Goal: Check status: Check status

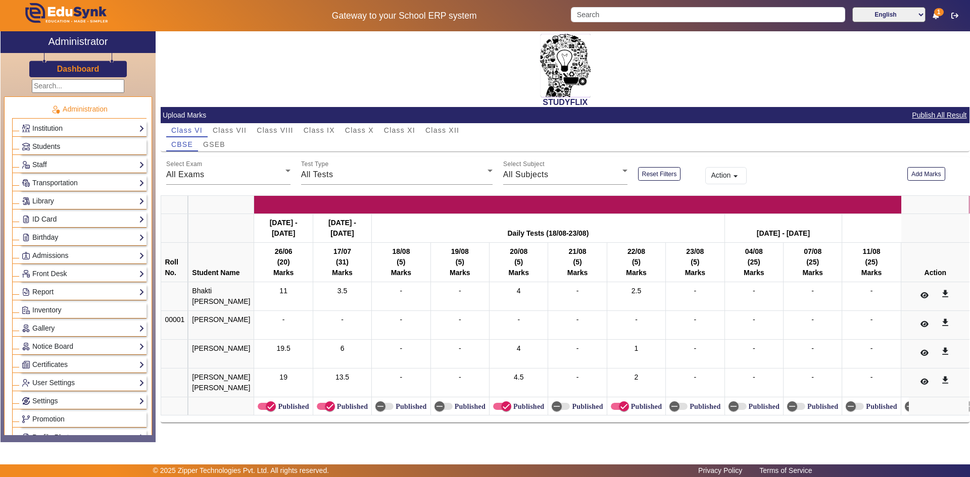
scroll to position [404, 0]
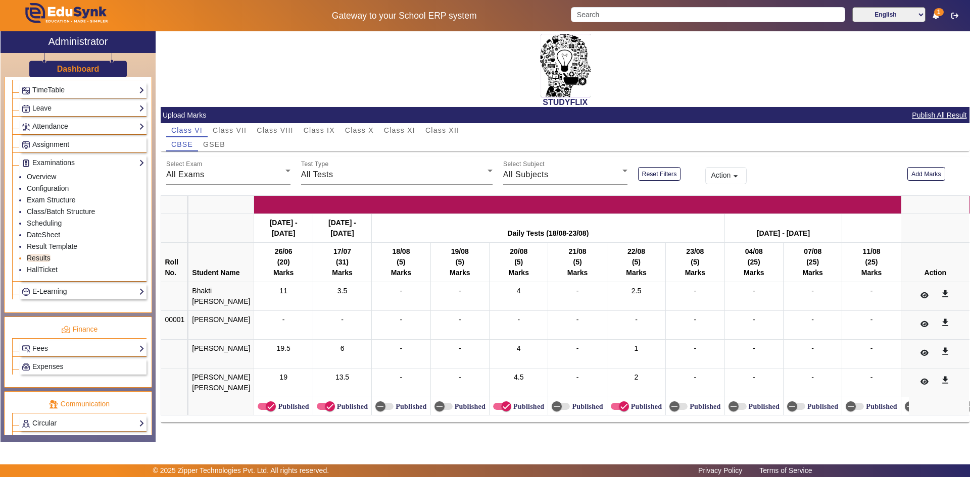
click at [45, 259] on link "Results" at bounding box center [39, 258] width 24 height 8
click at [46, 240] on li "DateSheet" at bounding box center [86, 236] width 118 height 12
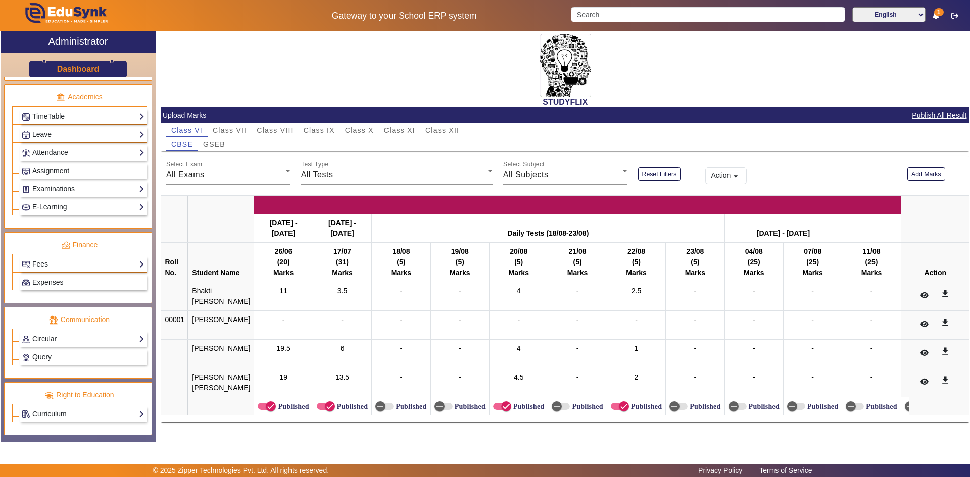
scroll to position [378, 0]
click at [51, 194] on link "Examinations" at bounding box center [83, 189] width 123 height 12
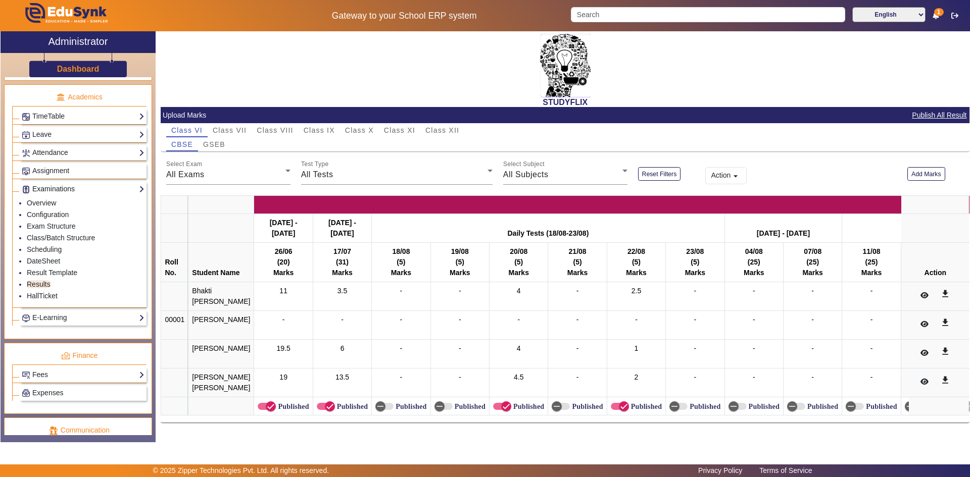
scroll to position [404, 0]
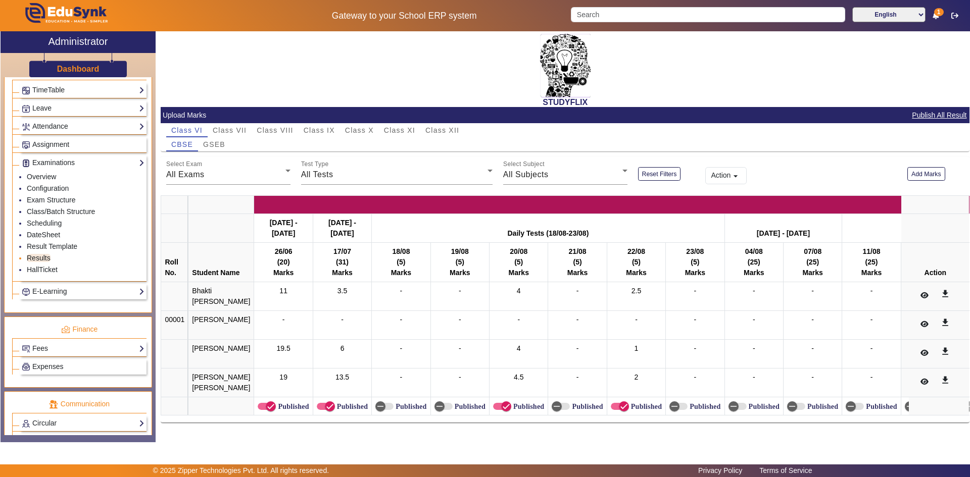
click at [44, 258] on link "Results" at bounding box center [39, 258] width 24 height 8
click at [45, 248] on link "Result Template" at bounding box center [52, 246] width 51 height 8
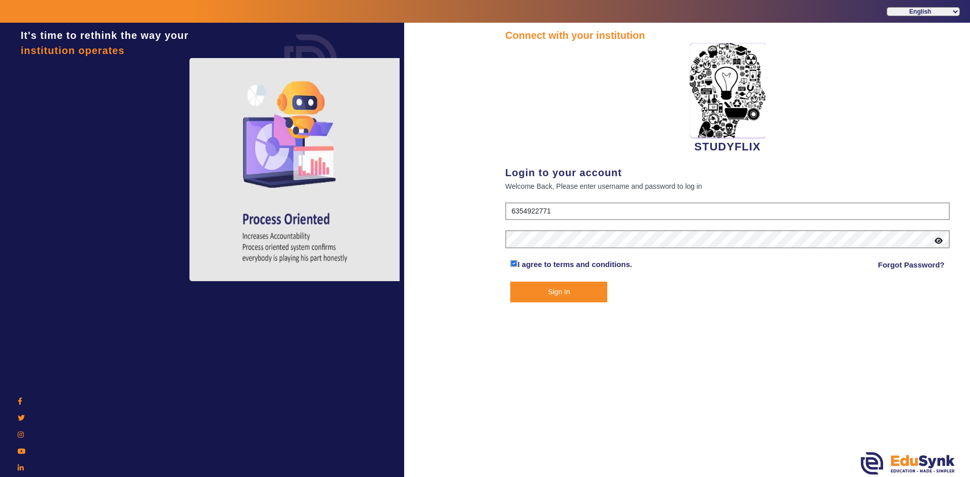
click at [561, 288] on button "Sign In" at bounding box center [558, 292] width 97 height 21
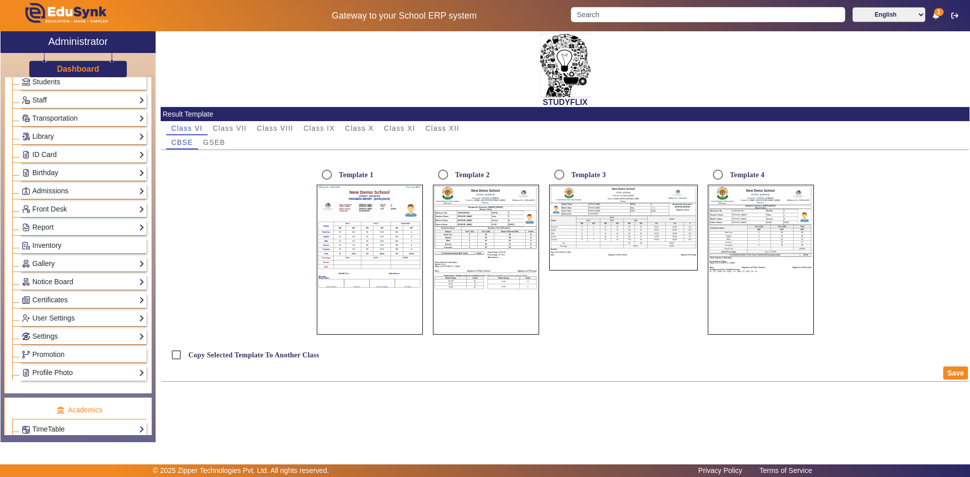
scroll to position [202, 0]
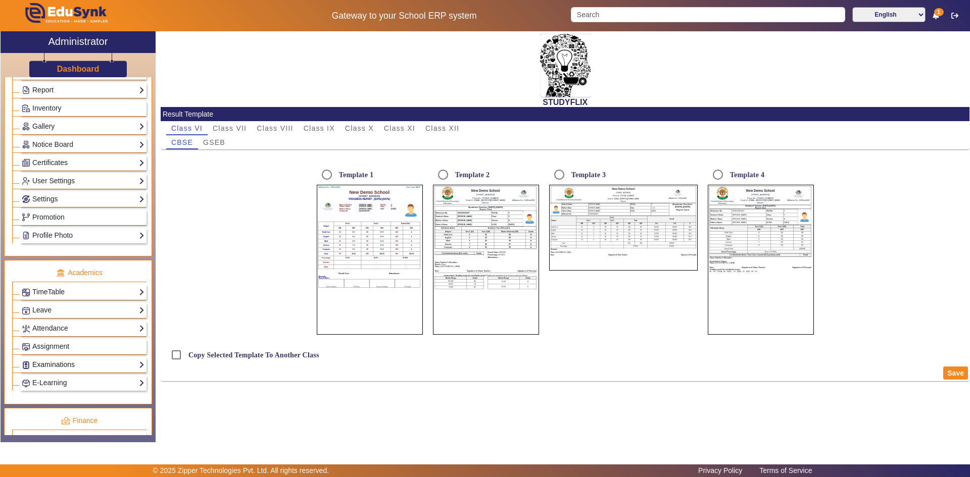
click at [46, 370] on link "Examinations" at bounding box center [83, 365] width 123 height 12
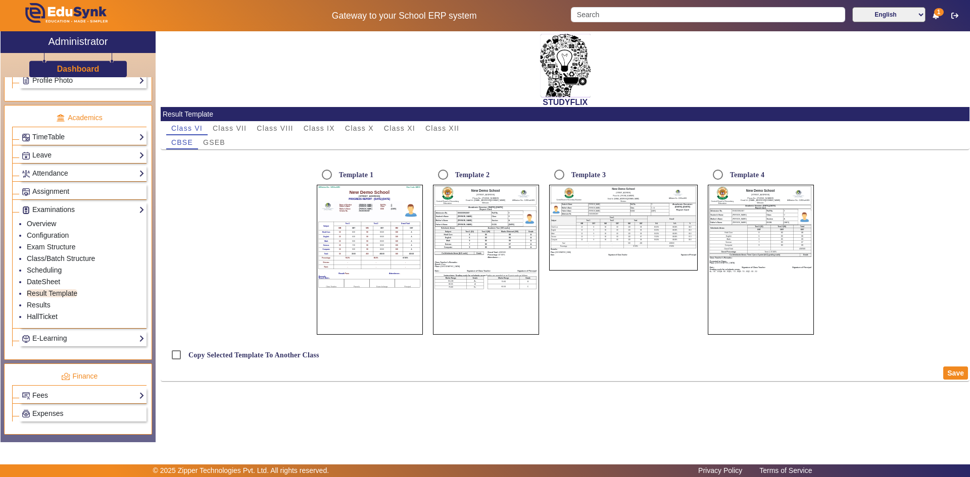
scroll to position [404, 0]
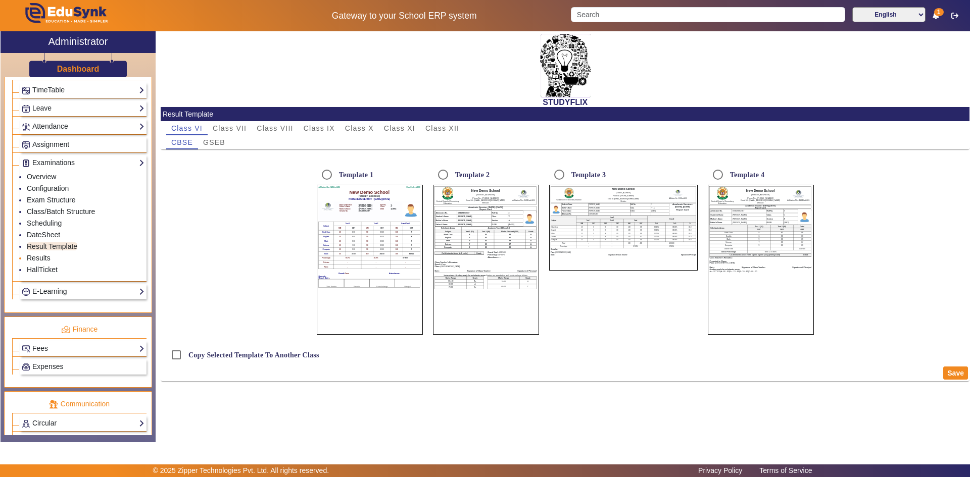
click at [43, 260] on link "Results" at bounding box center [39, 258] width 24 height 8
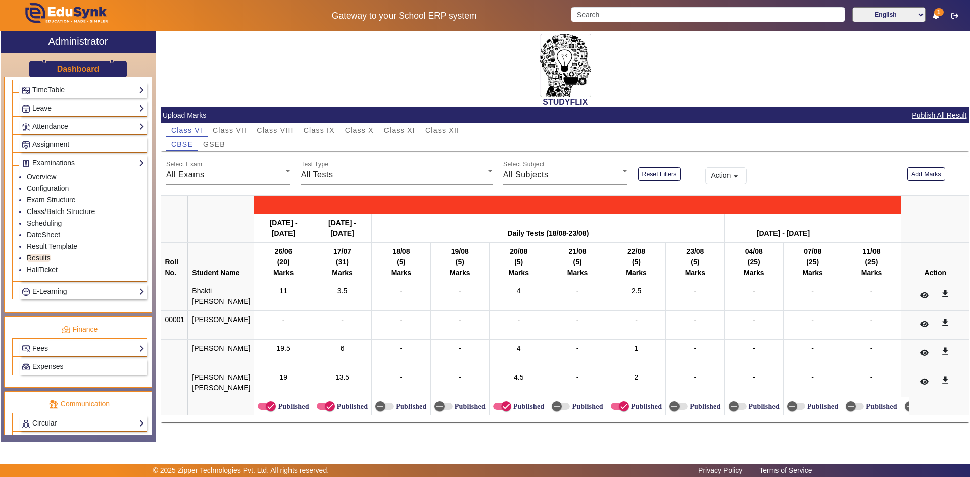
scroll to position [17, 0]
click at [282, 127] on span "Class VIII" at bounding box center [275, 130] width 36 height 7
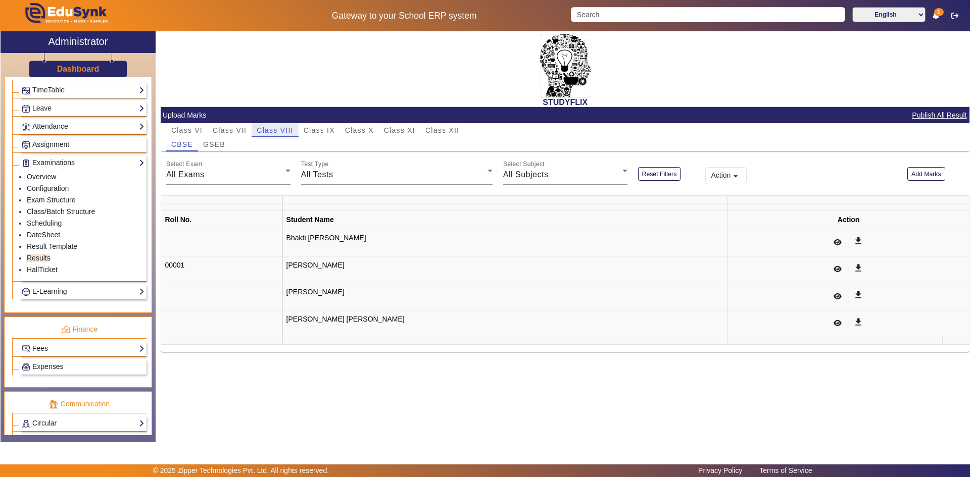
scroll to position [0, 0]
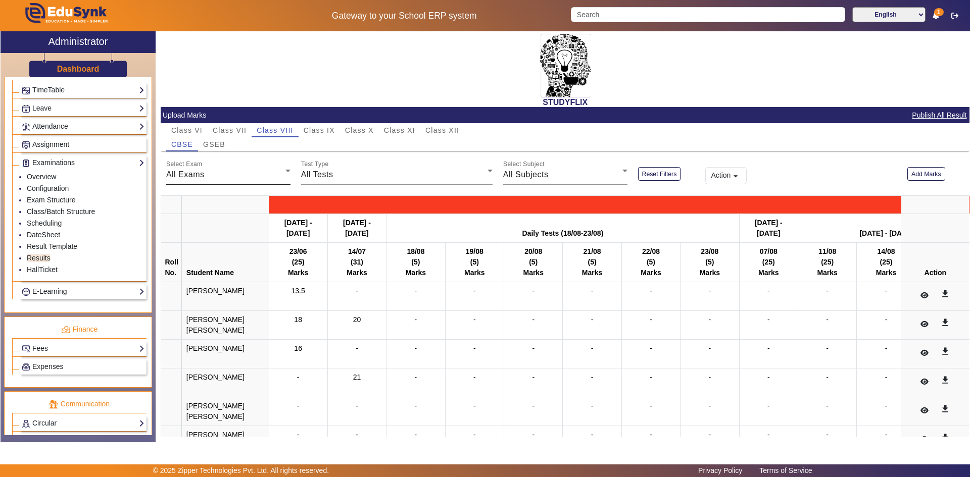
click at [219, 175] on div "All Exams" at bounding box center [225, 175] width 119 height 12
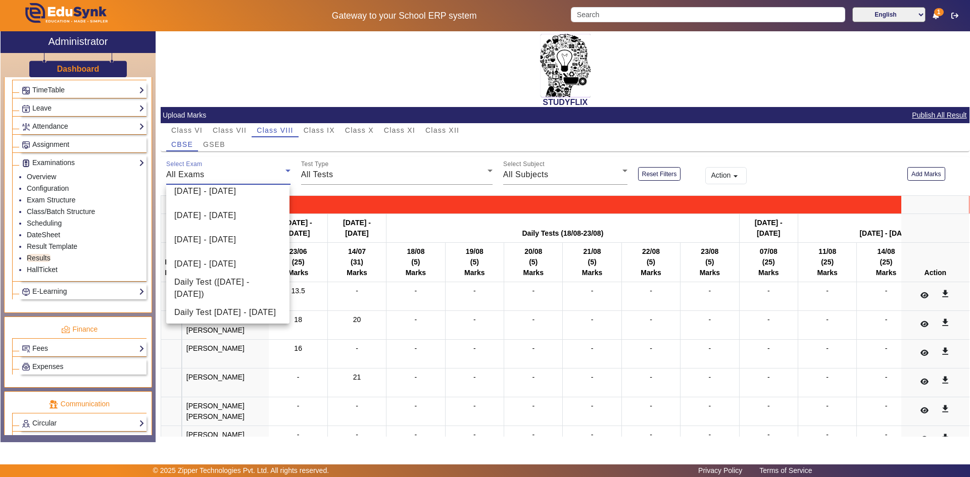
scroll to position [253, 0]
click at [214, 197] on mat-option "[DATE] - [DATE]" at bounding box center [227, 191] width 123 height 24
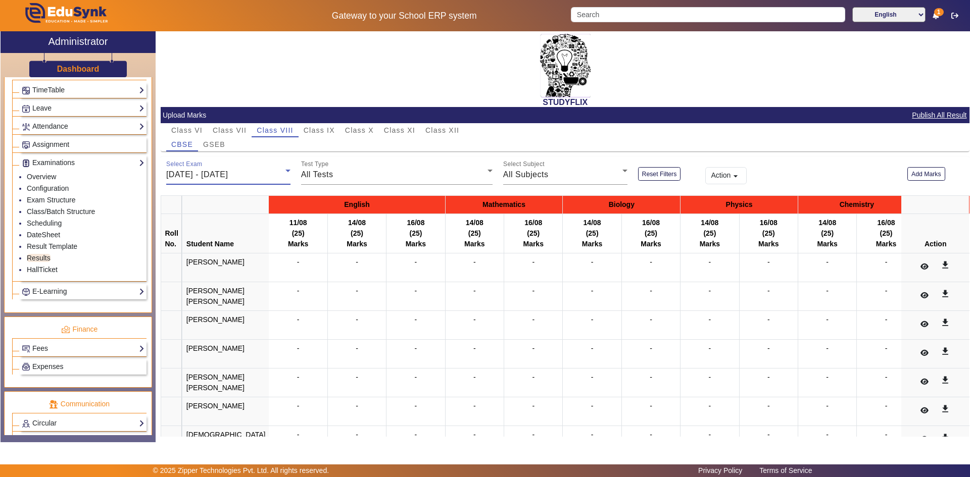
scroll to position [246, 0]
click at [336, 176] on div "All Tests" at bounding box center [394, 175] width 186 height 12
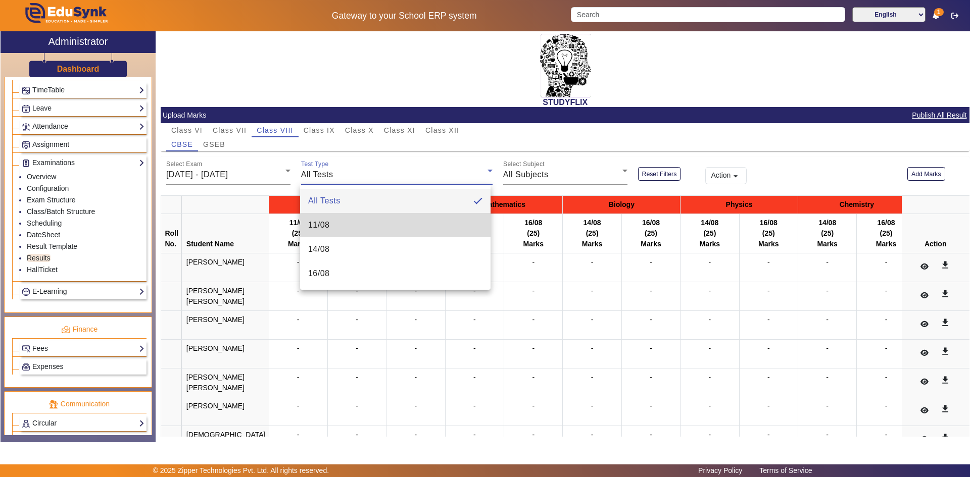
click at [325, 225] on span "11/08" at bounding box center [319, 225] width 22 height 12
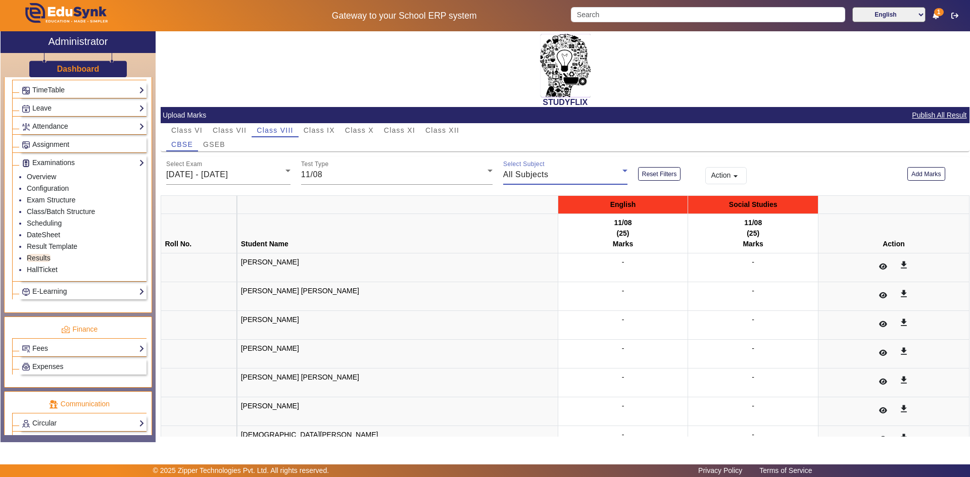
click at [541, 175] on span "All Subjects" at bounding box center [525, 174] width 45 height 9
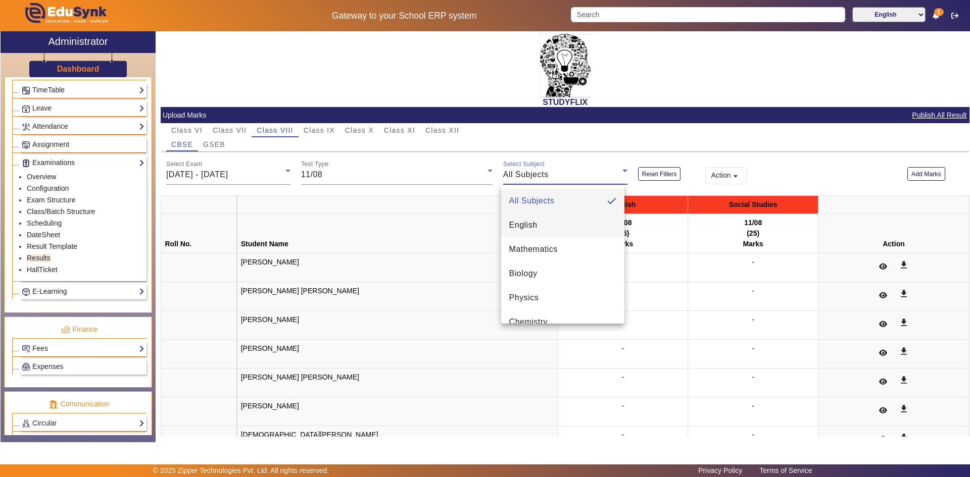
click at [525, 224] on span "English" at bounding box center [523, 225] width 28 height 12
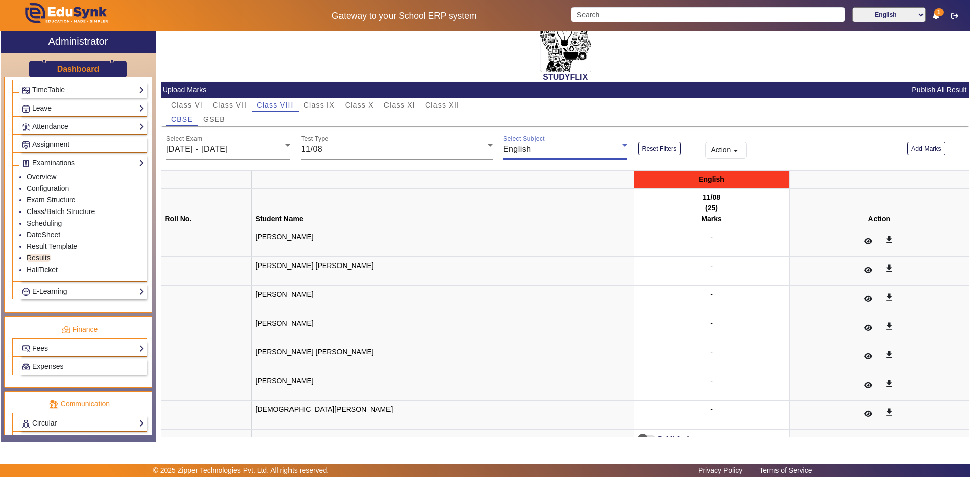
scroll to position [48, 0]
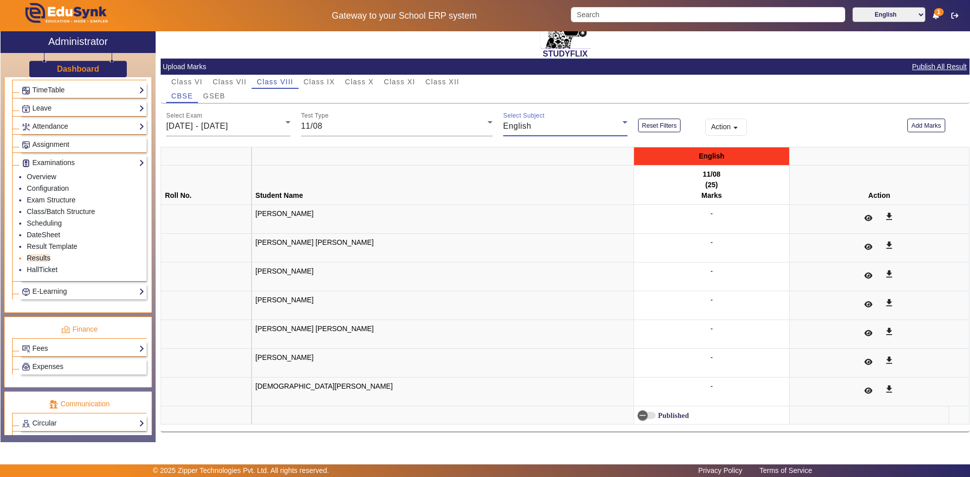
click at [45, 258] on link "Results" at bounding box center [39, 258] width 24 height 8
click at [378, 127] on div "11/08" at bounding box center [394, 126] width 186 height 12
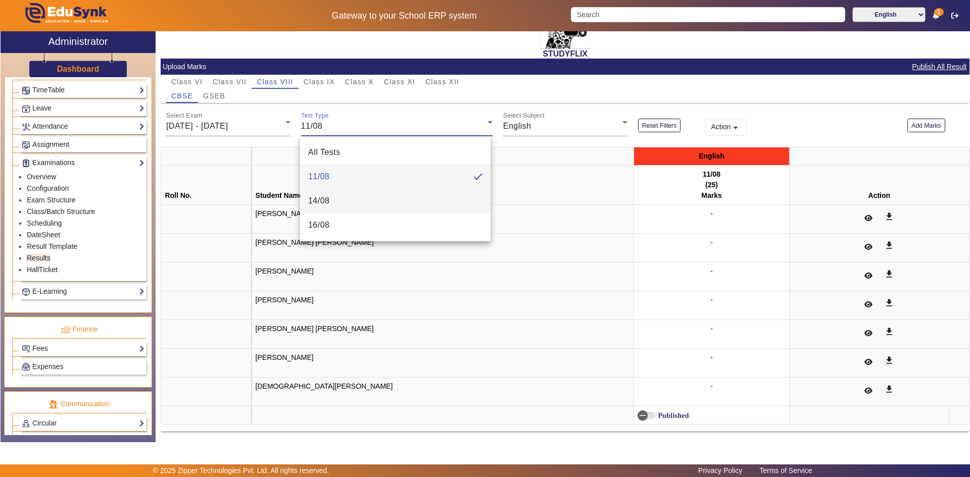
click at [336, 197] on mat-option "14/08" at bounding box center [395, 201] width 190 height 24
click at [332, 128] on div "14/08" at bounding box center [394, 126] width 186 height 12
click at [325, 175] on span "11/08" at bounding box center [319, 177] width 22 height 12
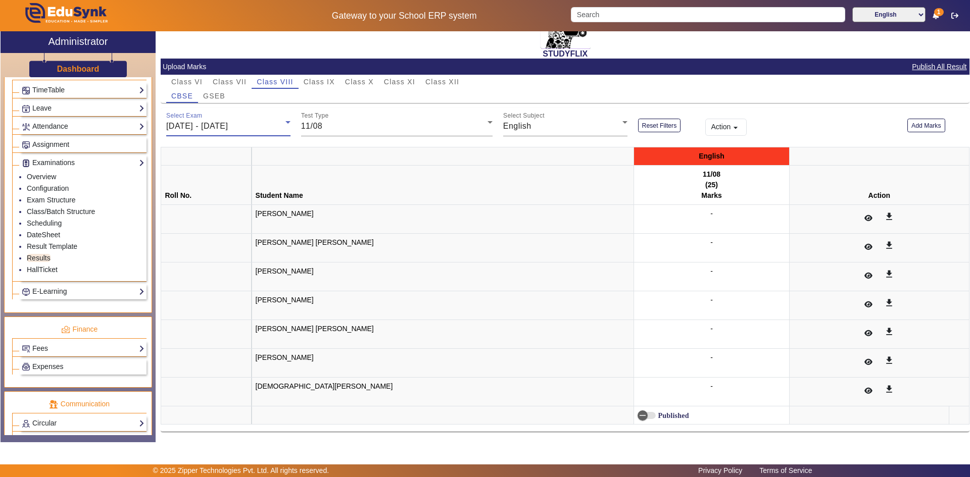
click at [268, 126] on div "[DATE] - [DATE]" at bounding box center [225, 126] width 119 height 12
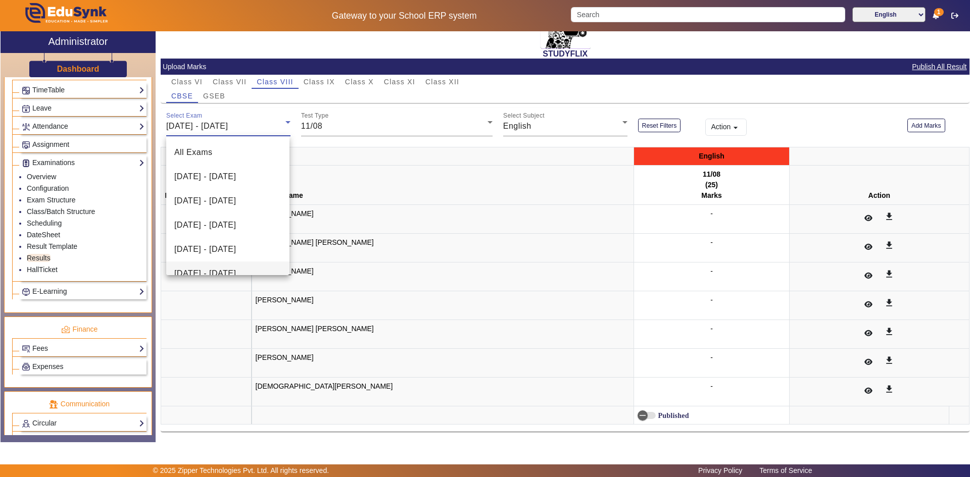
scroll to position [132, 0]
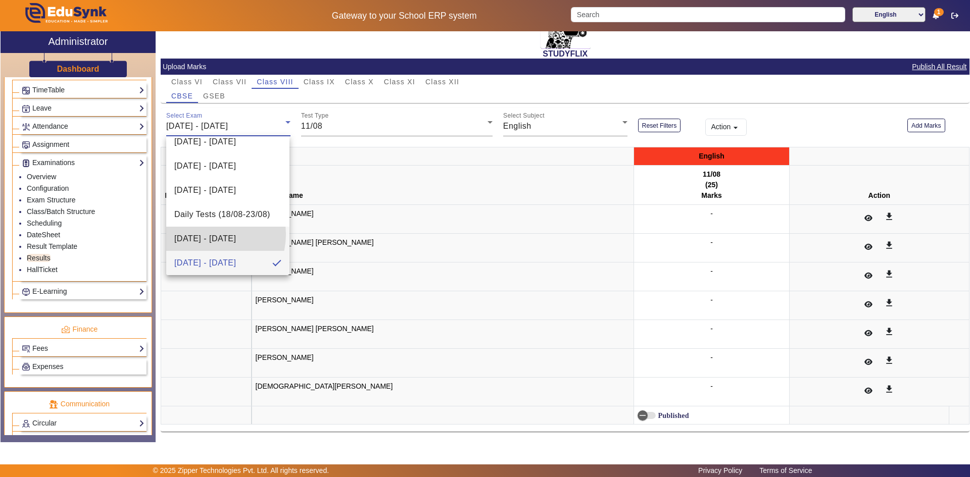
click at [207, 234] on span "[DATE] - [DATE]" at bounding box center [205, 239] width 62 height 12
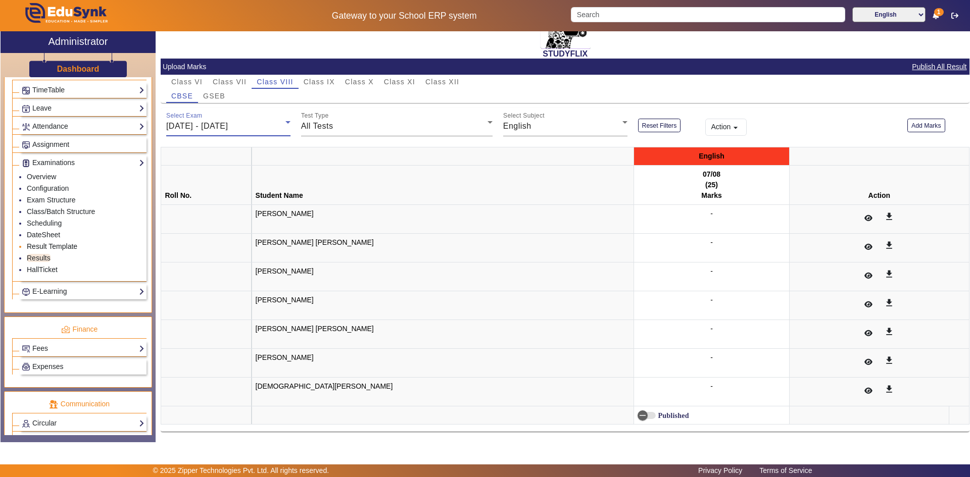
click at [37, 246] on link "Result Template" at bounding box center [52, 246] width 51 height 8
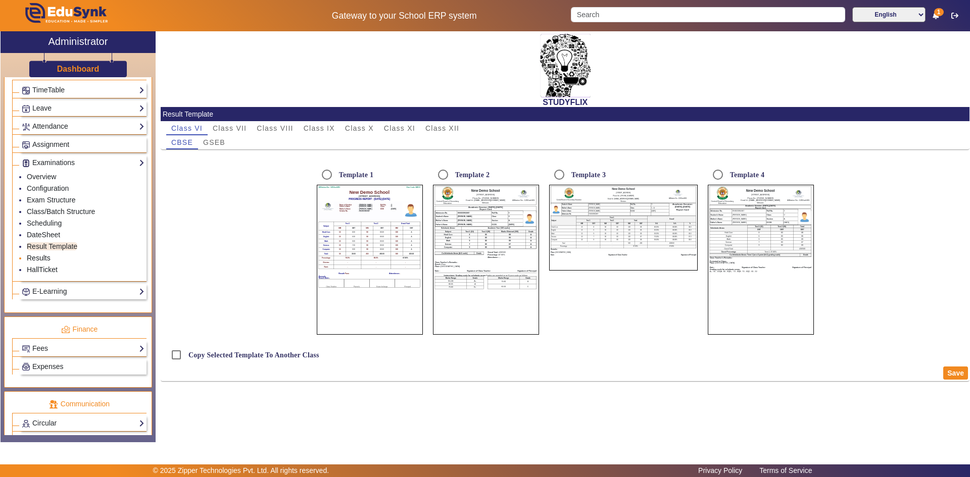
click at [32, 257] on link "Results" at bounding box center [39, 258] width 24 height 8
